Goal: Transaction & Acquisition: Register for event/course

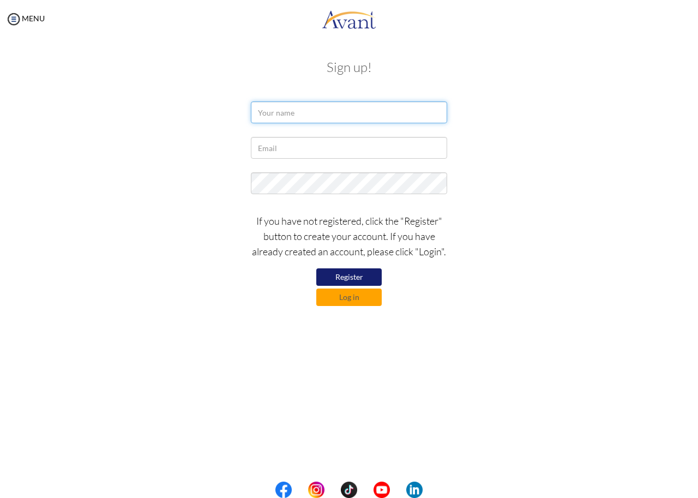
click at [351, 108] on input "text" at bounding box center [349, 112] width 196 height 22
type input "K"
type input "KEVIN"
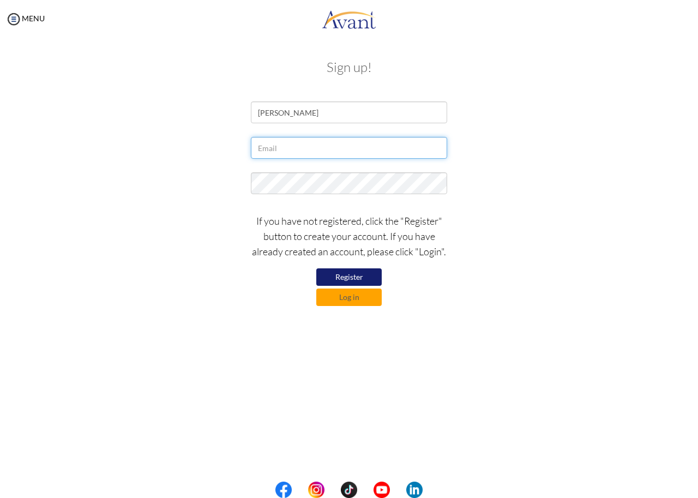
click at [293, 150] on input "text" at bounding box center [349, 148] width 196 height 22
type input "kipronokevin444@yahoo.com"
click at [363, 272] on button "Register" at bounding box center [348, 276] width 65 height 17
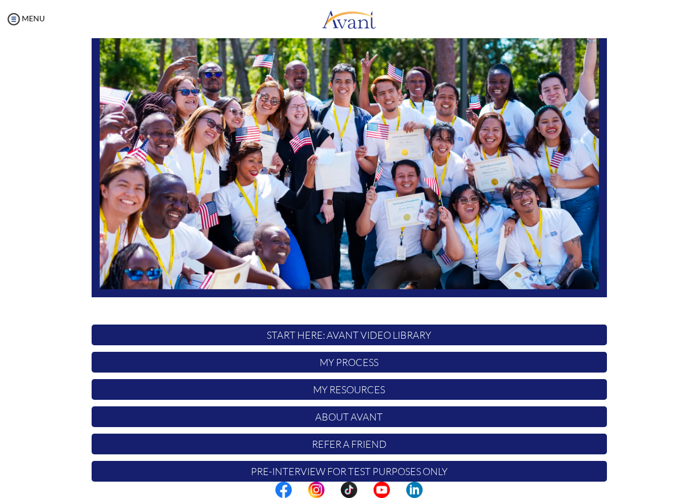
scroll to position [108, 0]
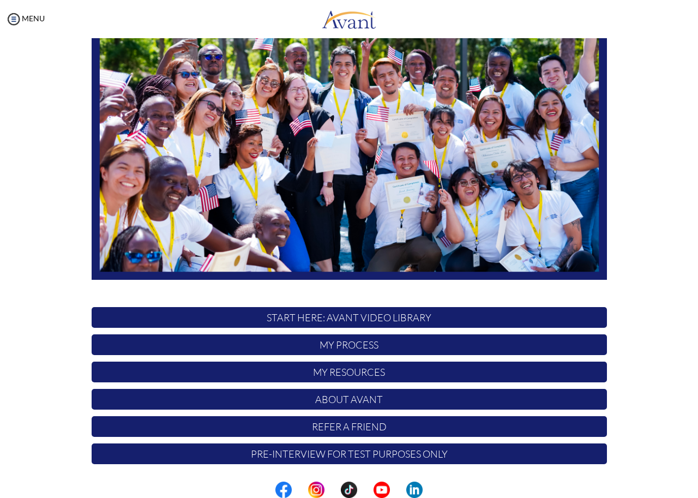
click at [372, 317] on p "START HERE: Avant Video Library" at bounding box center [349, 317] width 515 height 21
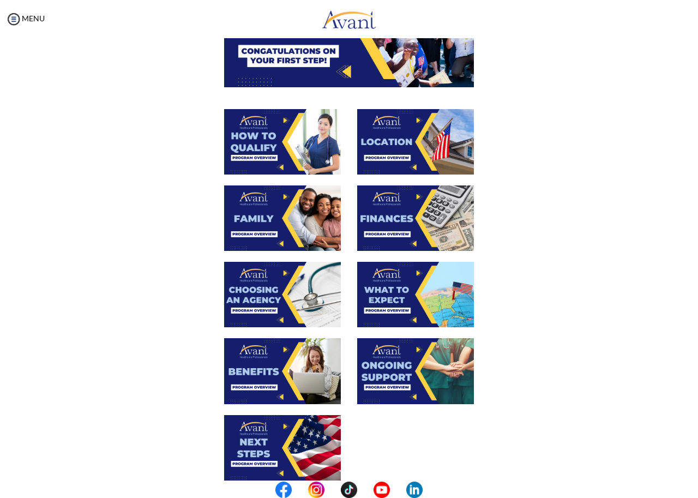
scroll to position [163, 0]
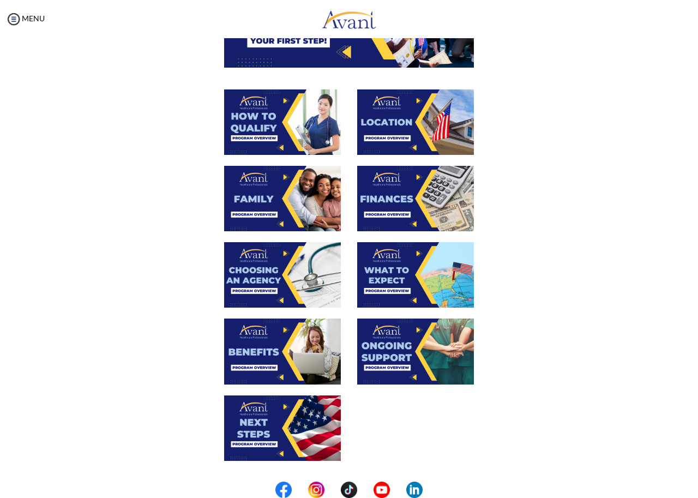
click at [415, 195] on img at bounding box center [415, 198] width 117 height 65
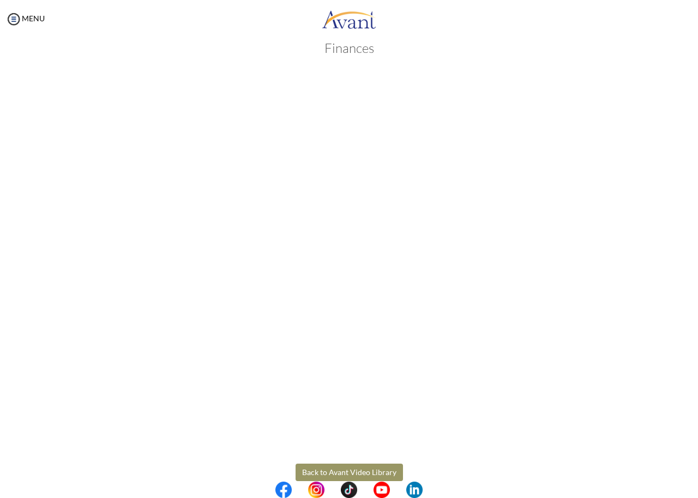
scroll to position [39, 0]
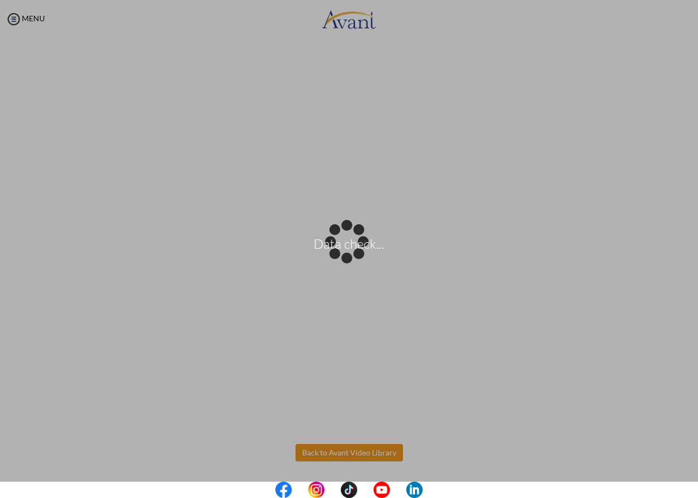
click at [330, 452] on body "Data check... Maintenance break. Please come back in 2 hours. MENU My Status Wh…" at bounding box center [349, 249] width 698 height 498
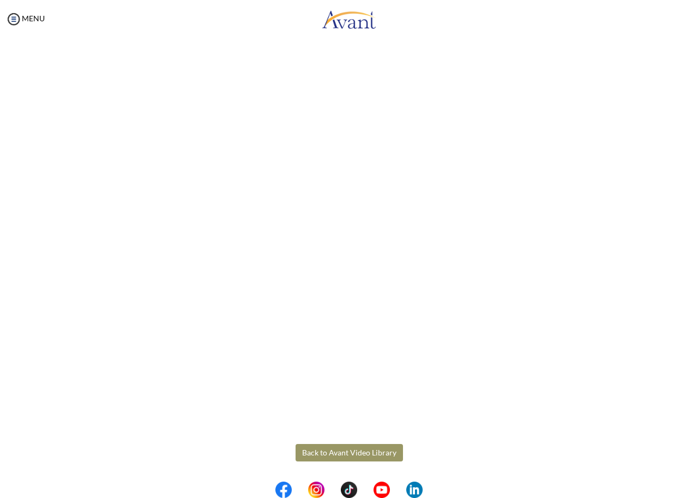
click at [367, 452] on button "Back to Avant Video Library" at bounding box center [348, 452] width 107 height 17
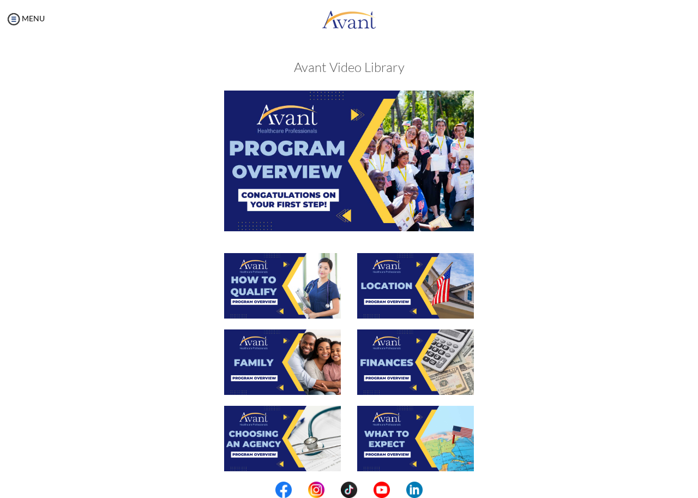
click at [266, 298] on img at bounding box center [282, 285] width 117 height 65
